Goal: Task Accomplishment & Management: Manage account settings

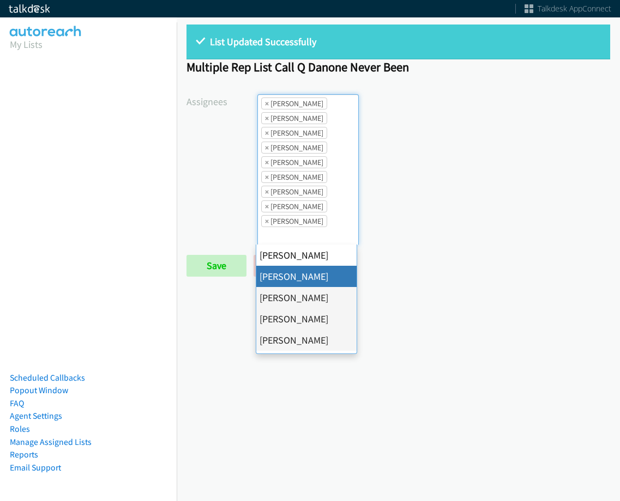
click at [266, 105] on span "×" at bounding box center [267, 103] width 4 height 11
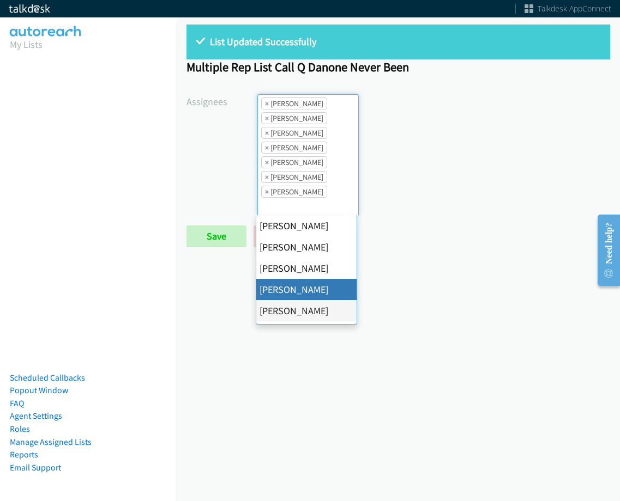
click at [266, 105] on span "×" at bounding box center [267, 103] width 4 height 11
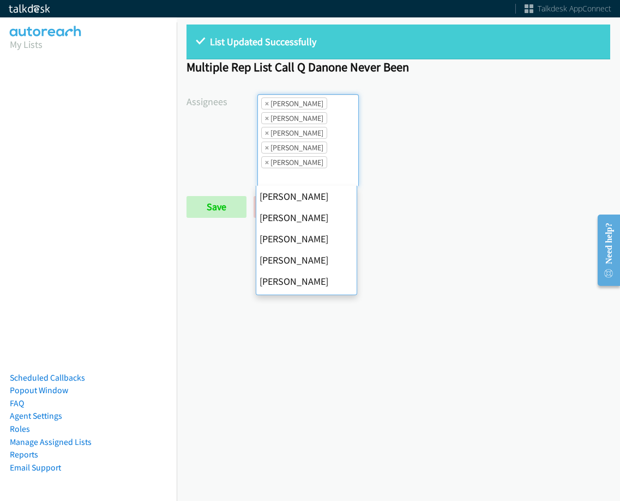
click at [266, 105] on span "×" at bounding box center [267, 103] width 4 height 11
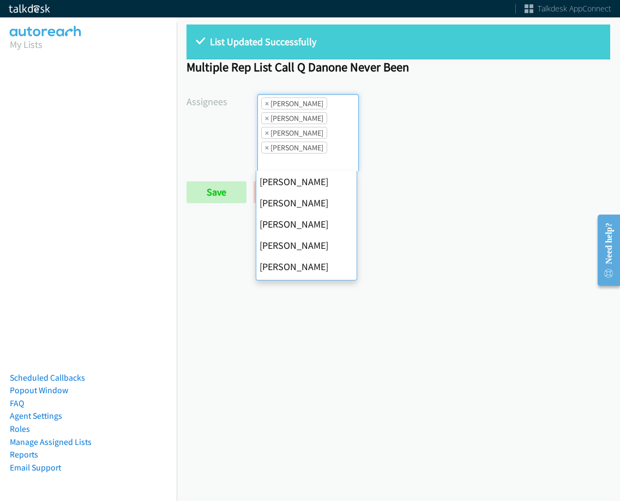
click at [266, 105] on span "×" at bounding box center [267, 103] width 4 height 11
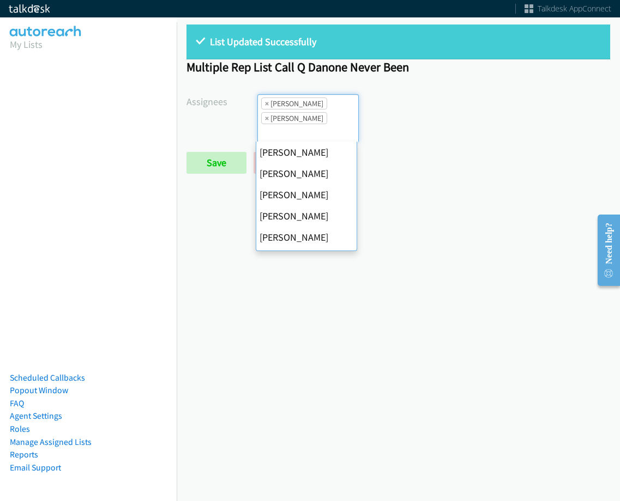
click at [266, 105] on span "×" at bounding box center [267, 103] width 4 height 11
select select "fd8c5d46-30db-44cb-8f0d-00da318b790a"
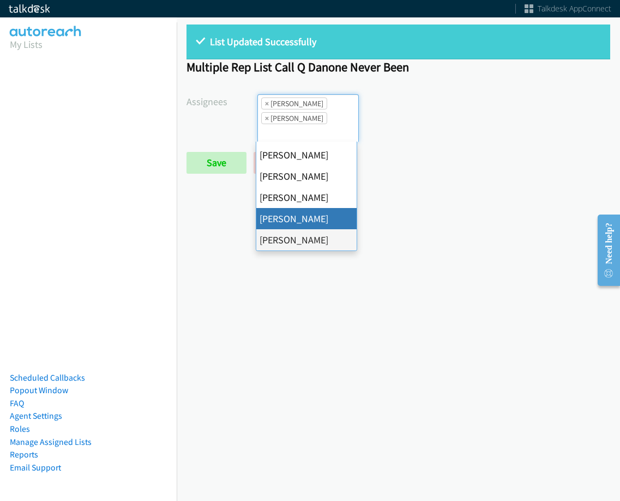
select select
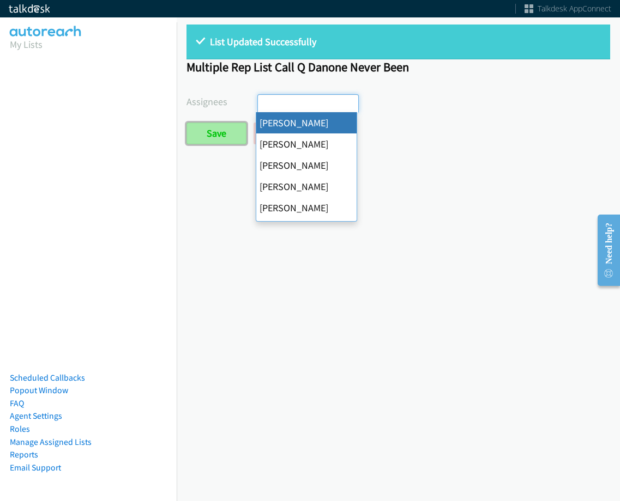
click at [238, 137] on input "Save" at bounding box center [216, 134] width 60 height 22
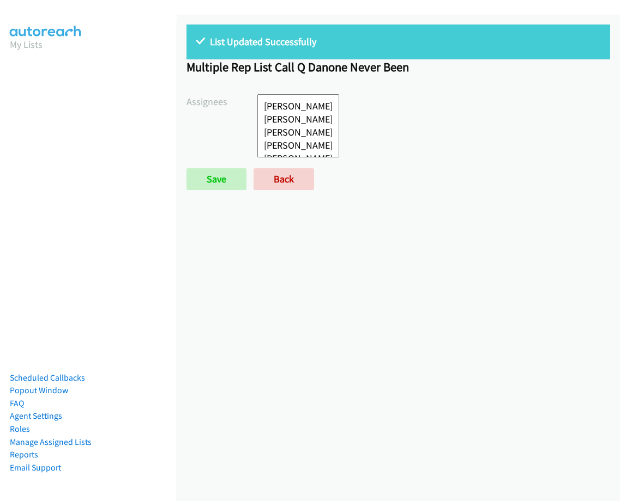
select select
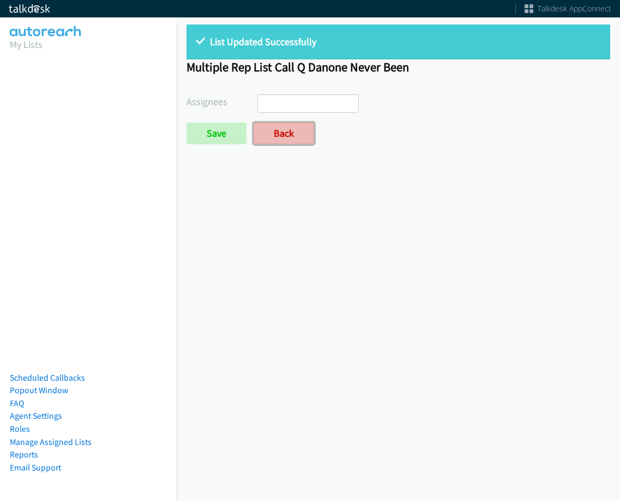
click at [277, 142] on link "Back" at bounding box center [283, 134] width 60 height 22
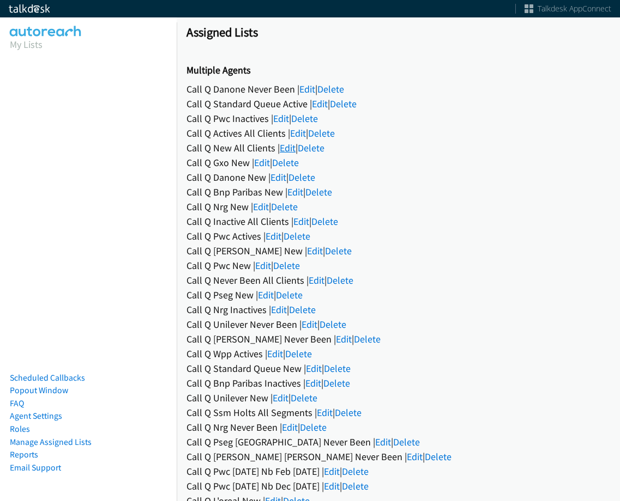
click at [283, 146] on link "Edit" at bounding box center [288, 148] width 16 height 13
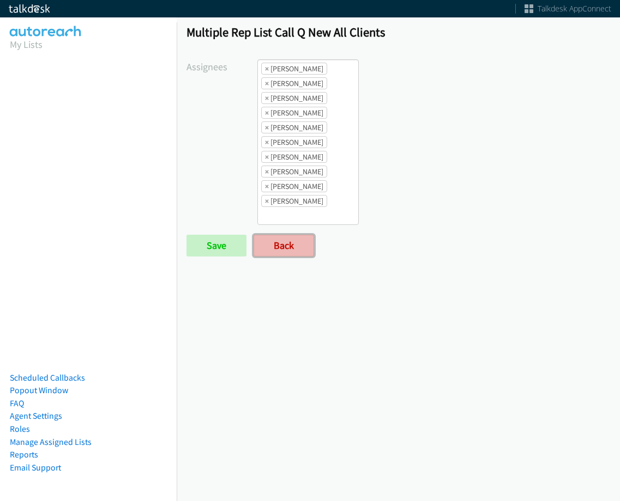
click at [300, 247] on link "Back" at bounding box center [283, 246] width 60 height 22
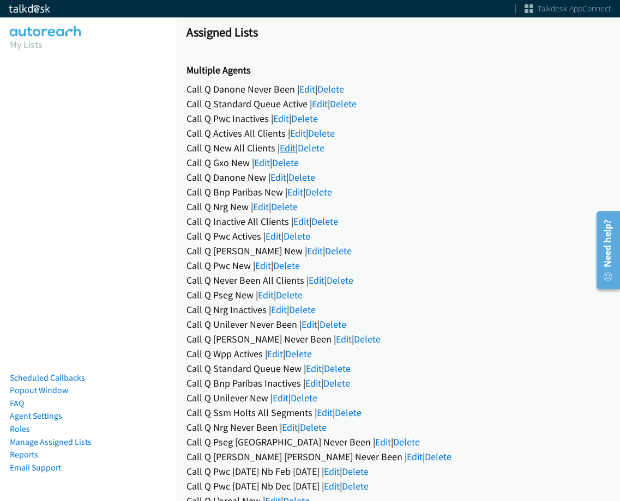
click at [292, 148] on link "Edit" at bounding box center [288, 148] width 16 height 13
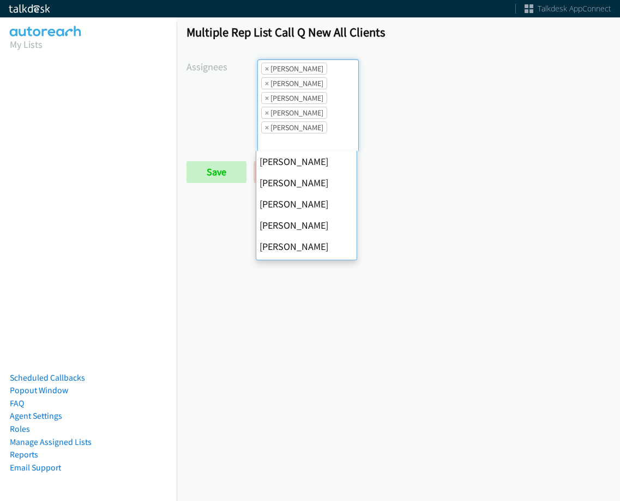
click at [265, 68] on span "×" at bounding box center [267, 68] width 4 height 11
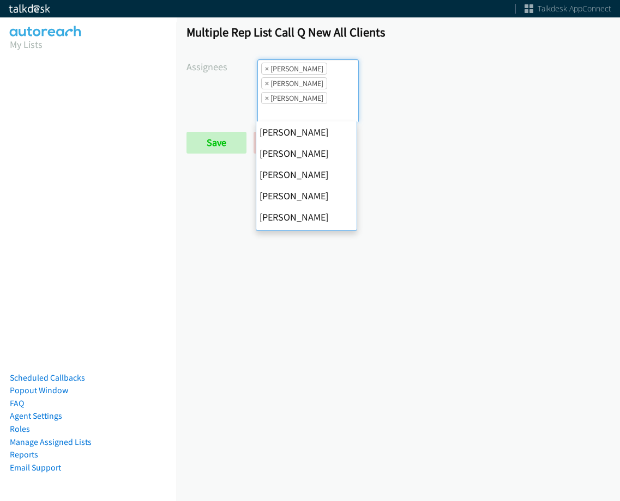
scroll to position [170, 0]
click at [265, 68] on span "×" at bounding box center [267, 68] width 4 height 11
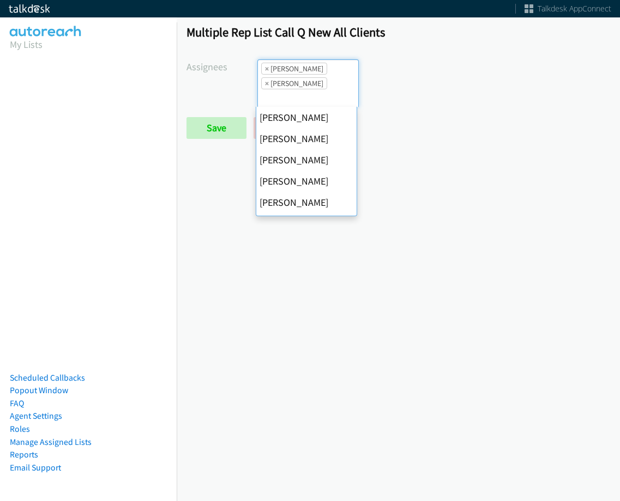
click at [265, 68] on span "×" at bounding box center [267, 68] width 4 height 11
select select "fd8c5d46-30db-44cb-8f0d-00da318b790a"
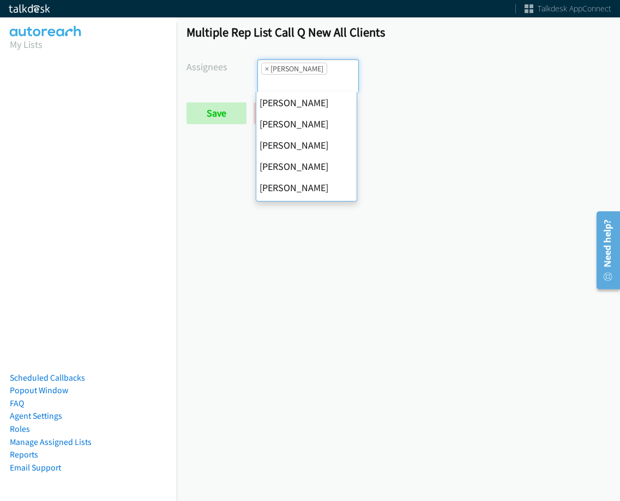
click at [265, 68] on span "×" at bounding box center [267, 68] width 4 height 11
select select
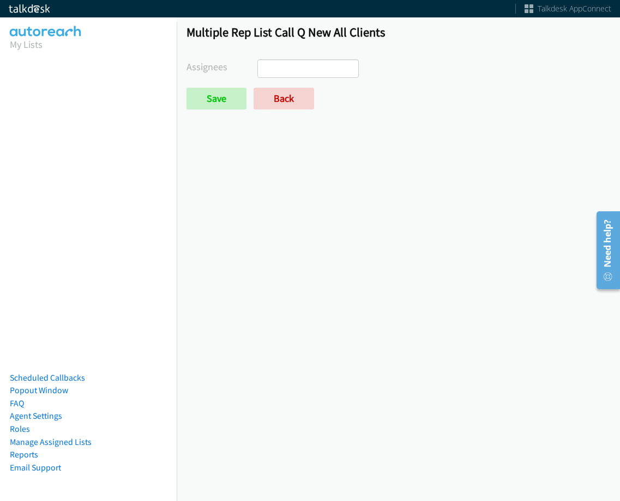
click at [206, 113] on div "Multiple Rep List Call Q New All Clients Assignees Abigail Odhiambo Alana Ruiz …" at bounding box center [398, 72] width 443 height 114
click at [206, 106] on input "Save" at bounding box center [216, 99] width 60 height 22
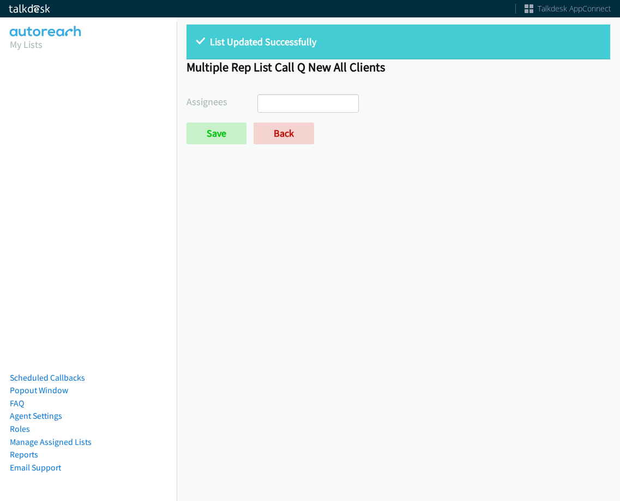
select select
click at [257, 145] on div "List Updated Successfully Multiple Rep List Call Q New All Clients Assignees [P…" at bounding box center [398, 89] width 443 height 149
click at [262, 140] on link "Back" at bounding box center [283, 134] width 60 height 22
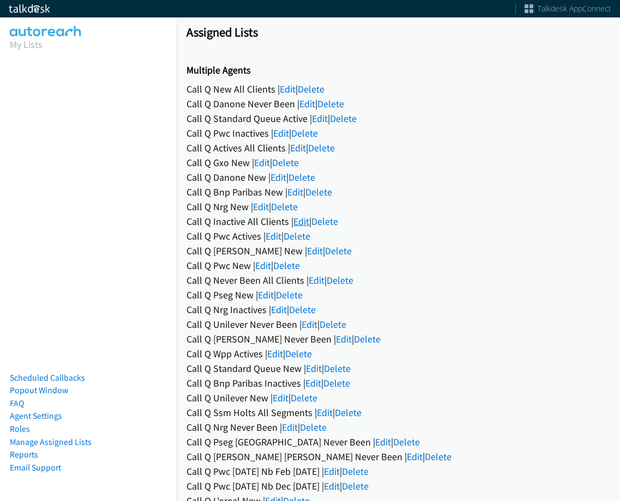
click at [302, 222] on link "Edit" at bounding box center [301, 221] width 16 height 13
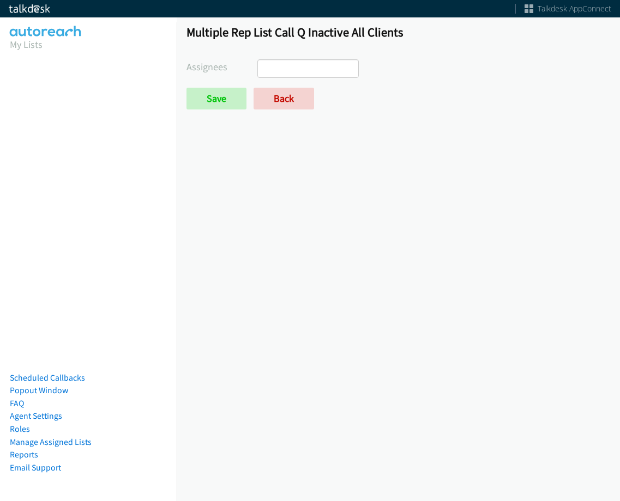
click at [294, 68] on ul at bounding box center [308, 68] width 100 height 17
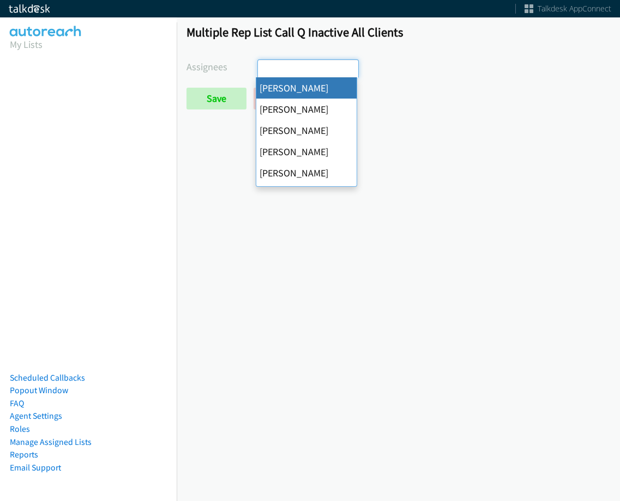
select select "cb11e729-9a1d-44de-9b38-0f5a50c7e01c"
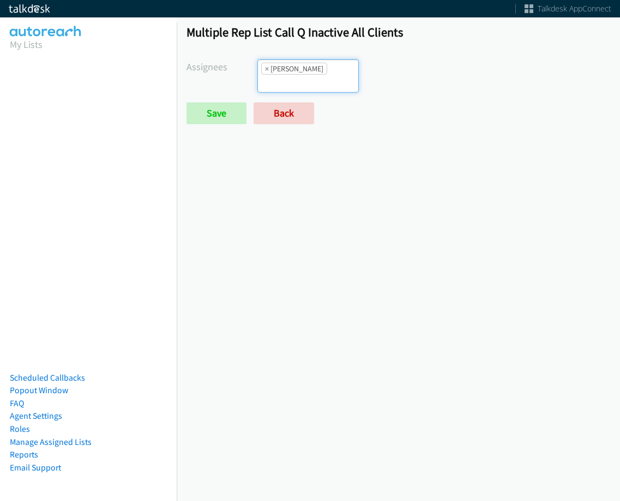
click at [313, 74] on li "× [PERSON_NAME]" at bounding box center [294, 69] width 66 height 12
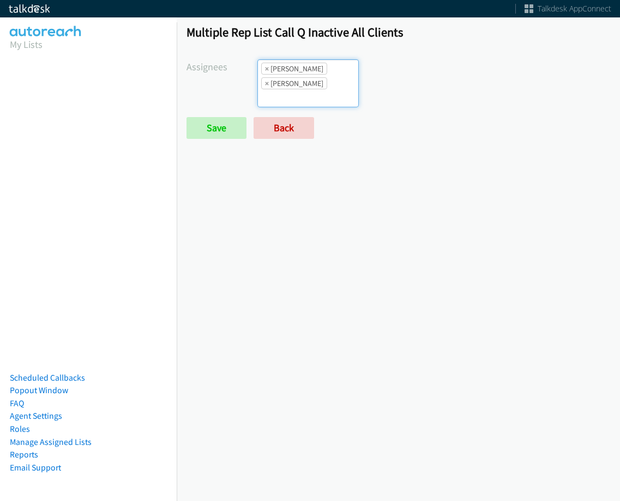
click at [312, 64] on li "× Abigail Odhiambo" at bounding box center [294, 69] width 66 height 12
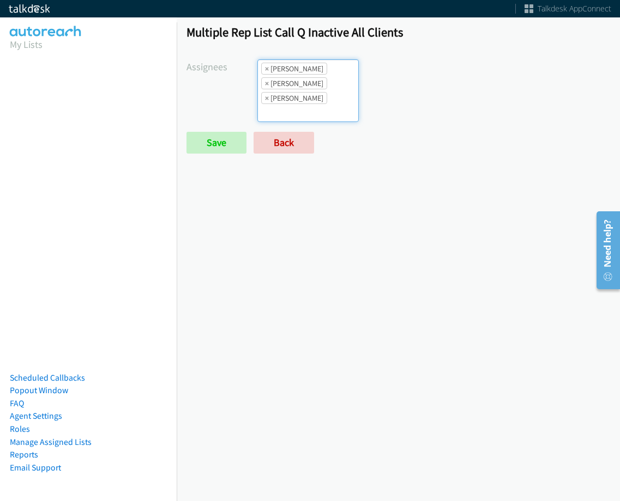
click at [319, 73] on li "× Abigail Odhiambo" at bounding box center [294, 69] width 66 height 12
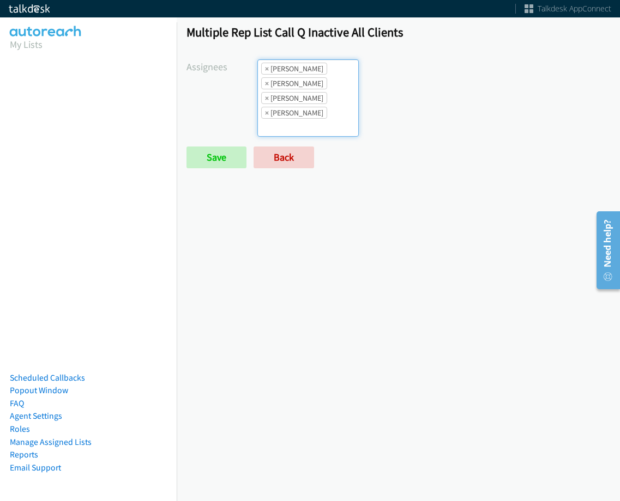
click at [331, 98] on ul "× Abigail Odhiambo × Alana Ruiz × Cathy Shahan × Charles Ross" at bounding box center [308, 98] width 100 height 76
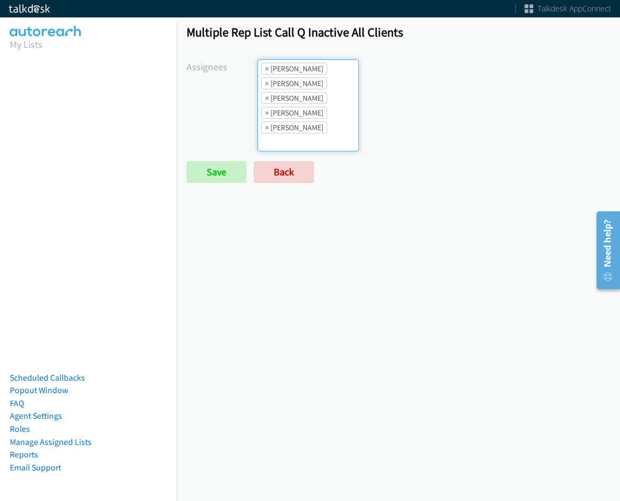
click at [322, 105] on ul "× Abigail Odhiambo × Alana Ruiz × Cathy Shahan × Charles Ross × Daquaya Johnson" at bounding box center [308, 105] width 100 height 91
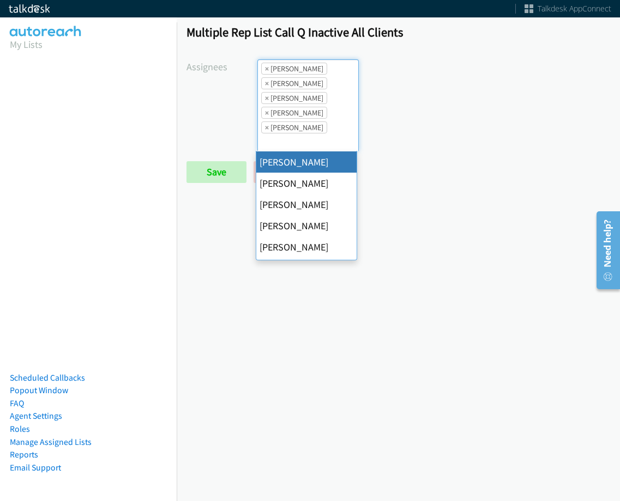
scroll to position [164, 0]
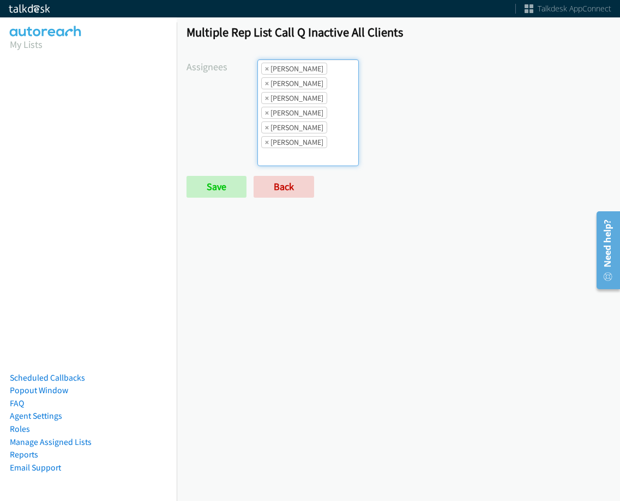
click at [327, 122] on li "× Daquaya Johnson" at bounding box center [294, 128] width 66 height 12
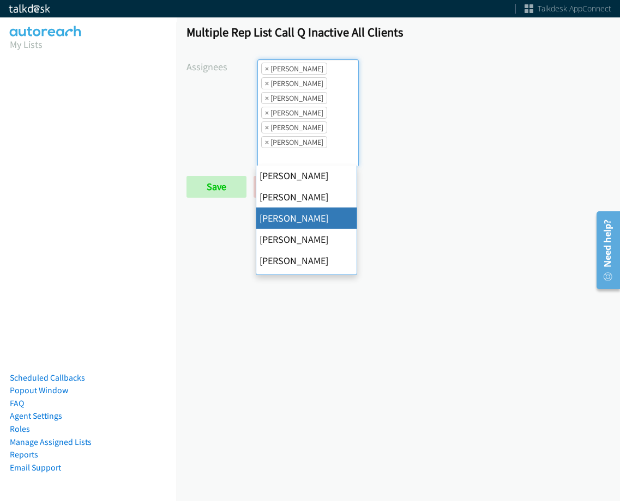
scroll to position [189, 0]
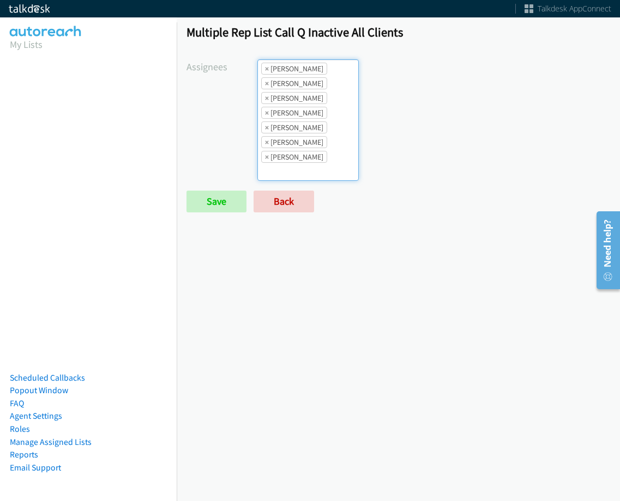
drag, startPoint x: 316, startPoint y: 120, endPoint x: 305, endPoint y: 156, distance: 37.6
click at [316, 120] on ul "× Abigail Odhiambo × Alana Ruiz × Cathy Shahan × Charles Ross × Daquaya Johnson…" at bounding box center [308, 120] width 100 height 120
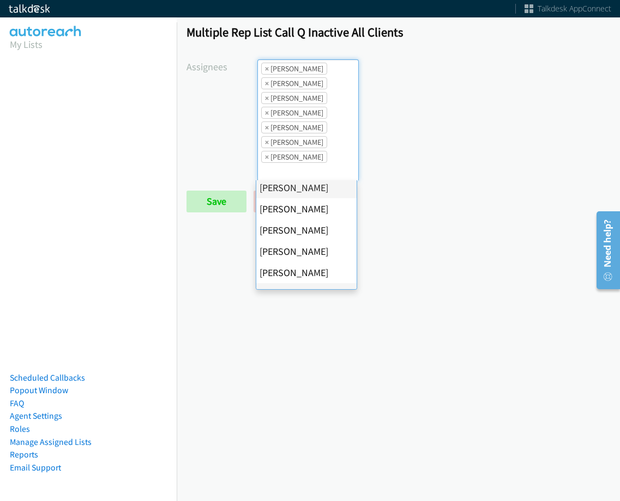
scroll to position [164, 0]
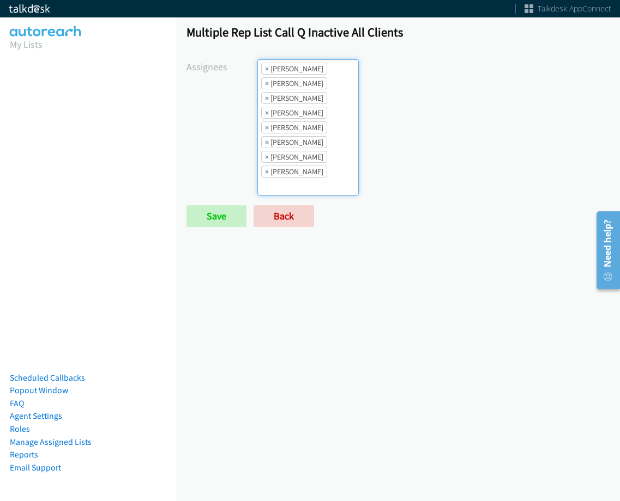
click at [301, 145] on li "× Jordan Stehlik" at bounding box center [294, 142] width 66 height 12
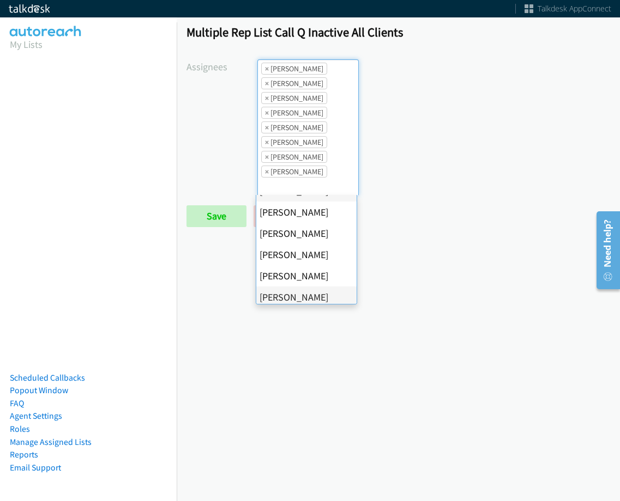
scroll to position [189, 0]
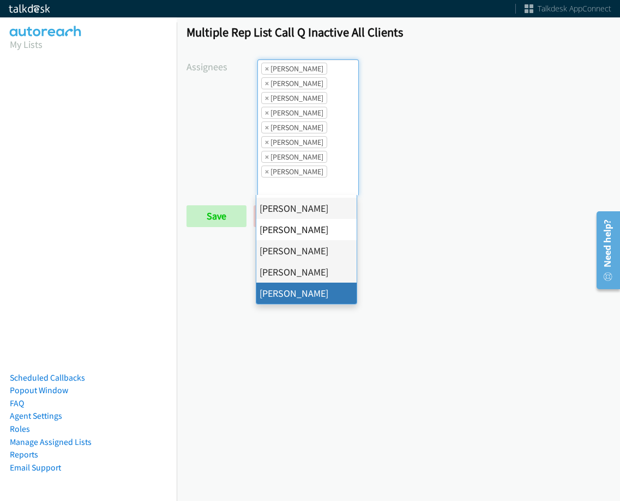
drag, startPoint x: 292, startPoint y: 288, endPoint x: 275, endPoint y: 272, distance: 23.1
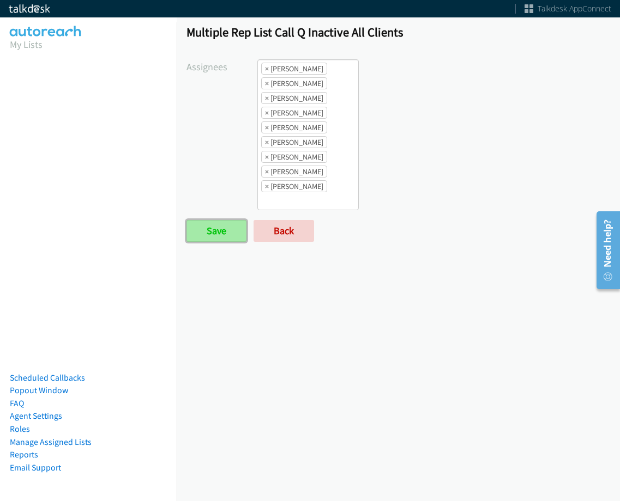
click at [213, 231] on input "Save" at bounding box center [216, 231] width 60 height 22
